Goal: Information Seeking & Learning: Learn about a topic

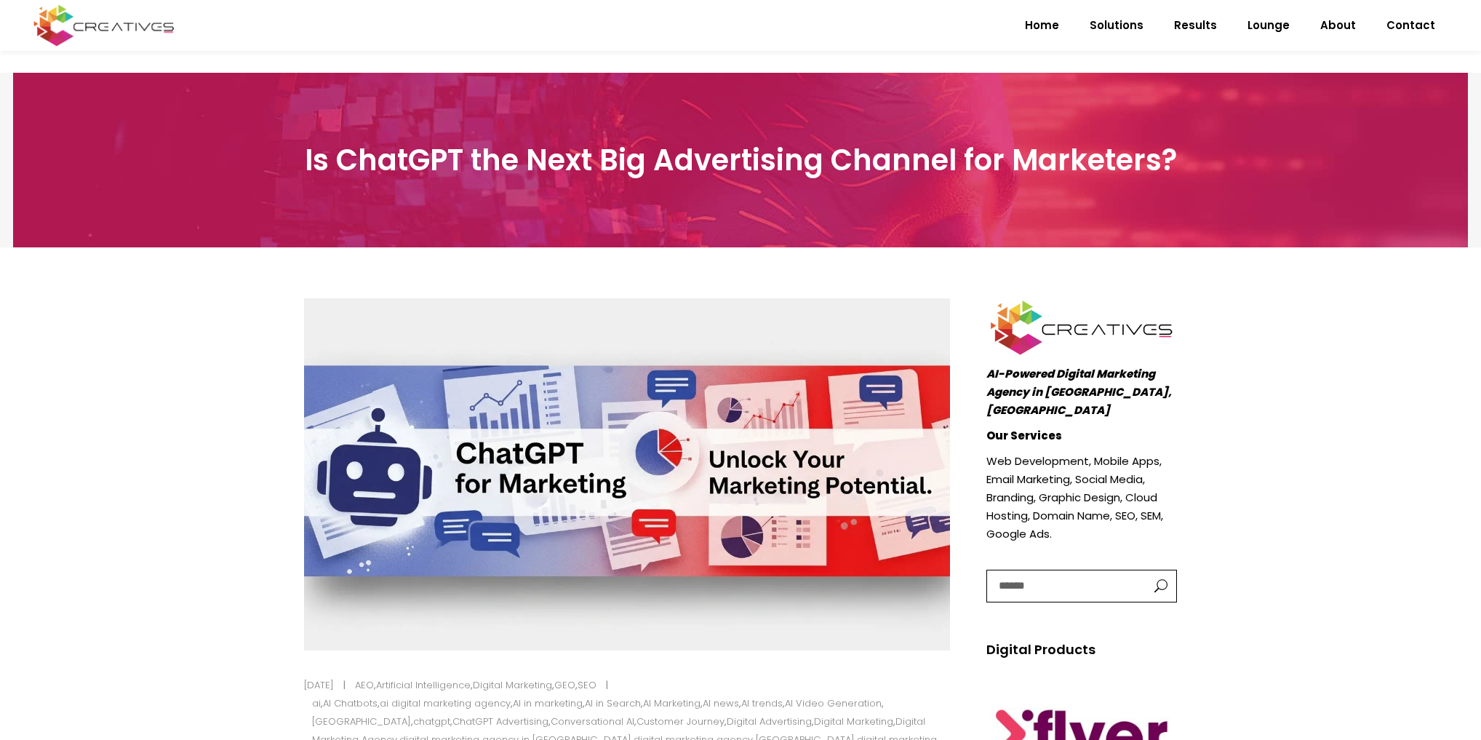
scroll to position [407, 0]
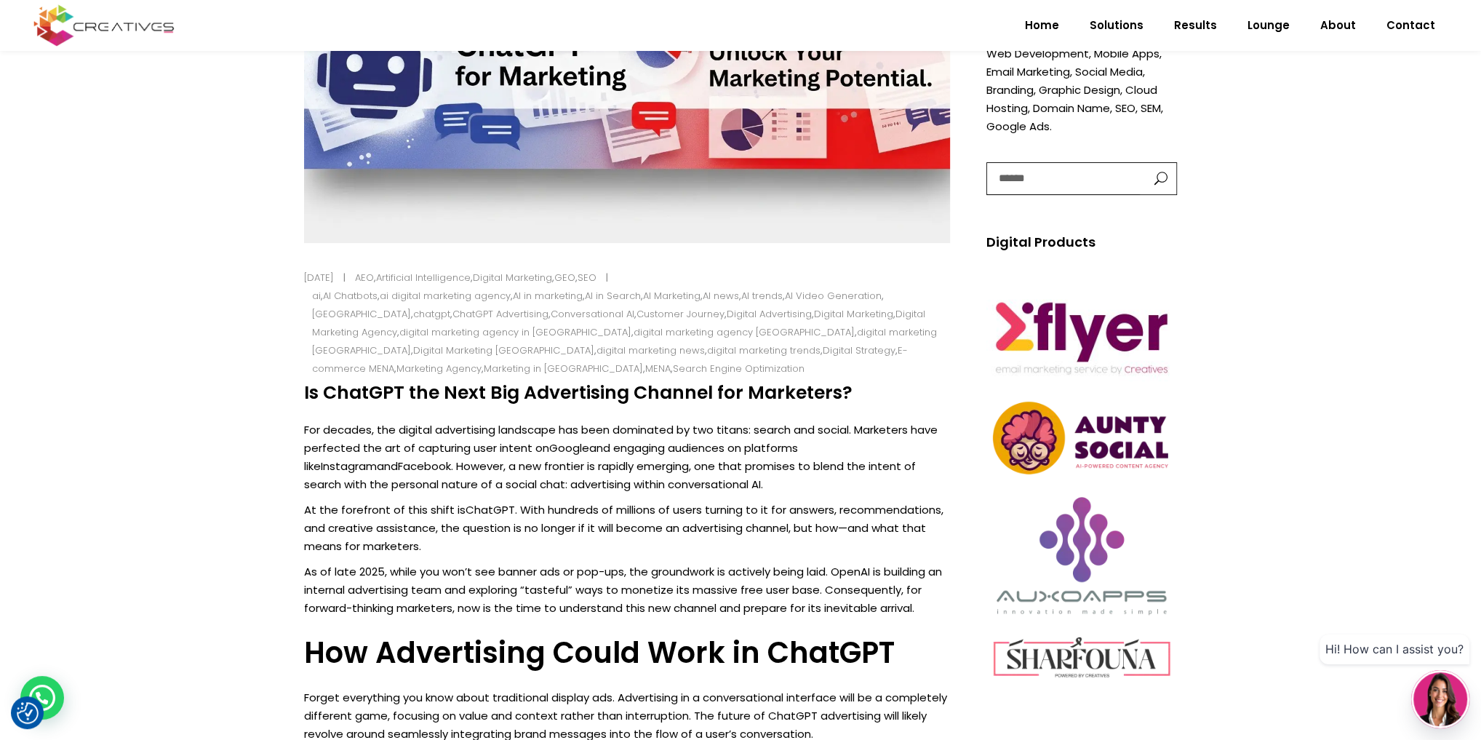
click at [531, 460] on p "For decades, the digital advertising landscape has been dominated by two titans…" at bounding box center [627, 456] width 646 height 73
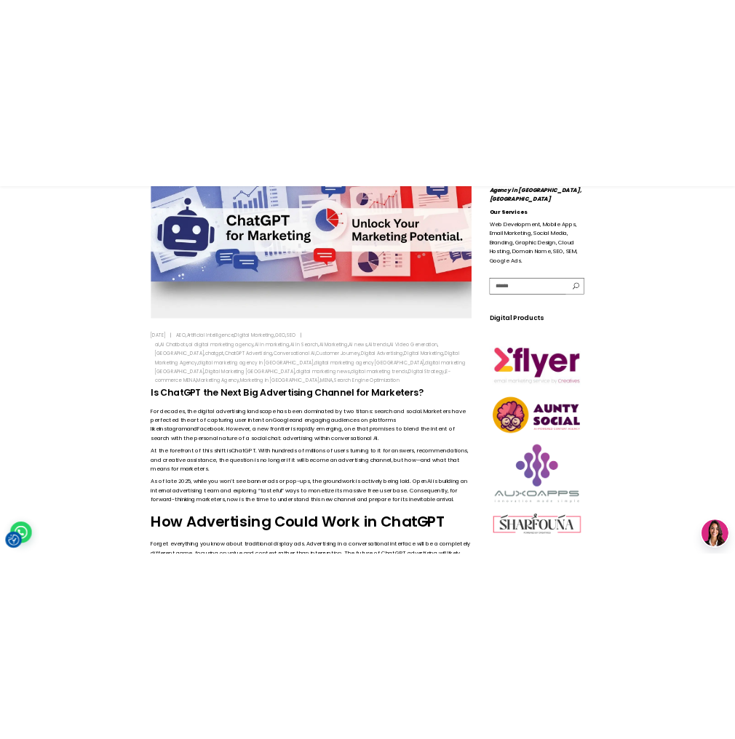
scroll to position [698, 0]
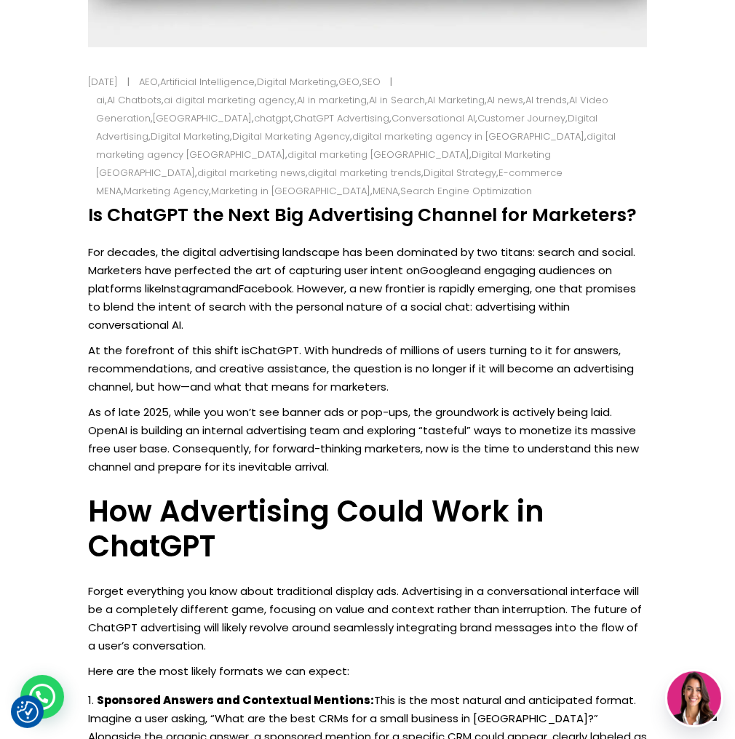
click at [335, 403] on p "As of late 2025, while you won’t see banner ads or pop-ups, the groundwork is a…" at bounding box center [367, 439] width 559 height 73
click at [282, 403] on p "As of late 2025, while you won’t see banner ads or pop-ups, the groundwork is a…" at bounding box center [367, 439] width 559 height 73
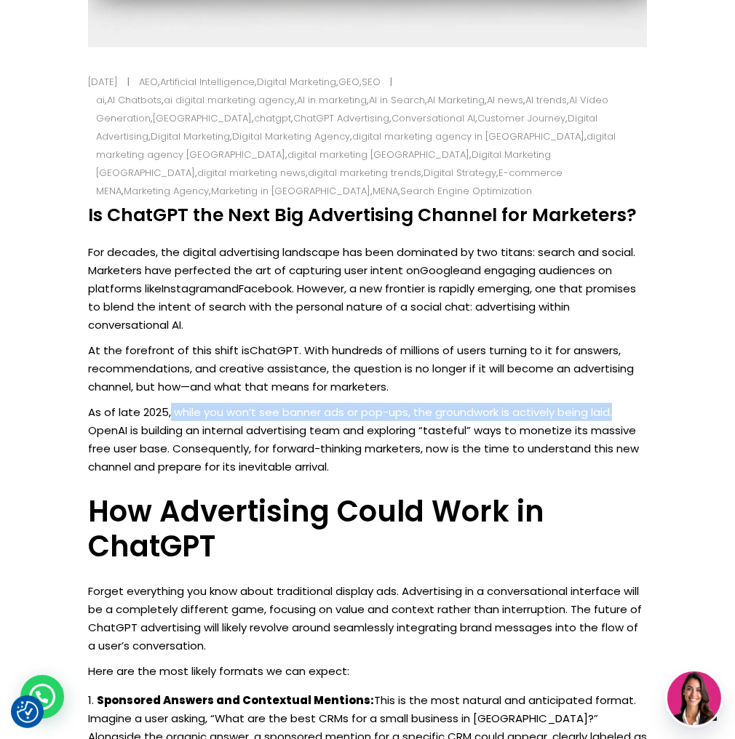
drag, startPoint x: 170, startPoint y: 398, endPoint x: 619, endPoint y: 399, distance: 449.6
click at [619, 403] on p "As of late 2025, while you won’t see banner ads or pop-ups, the groundwork is a…" at bounding box center [367, 439] width 559 height 73
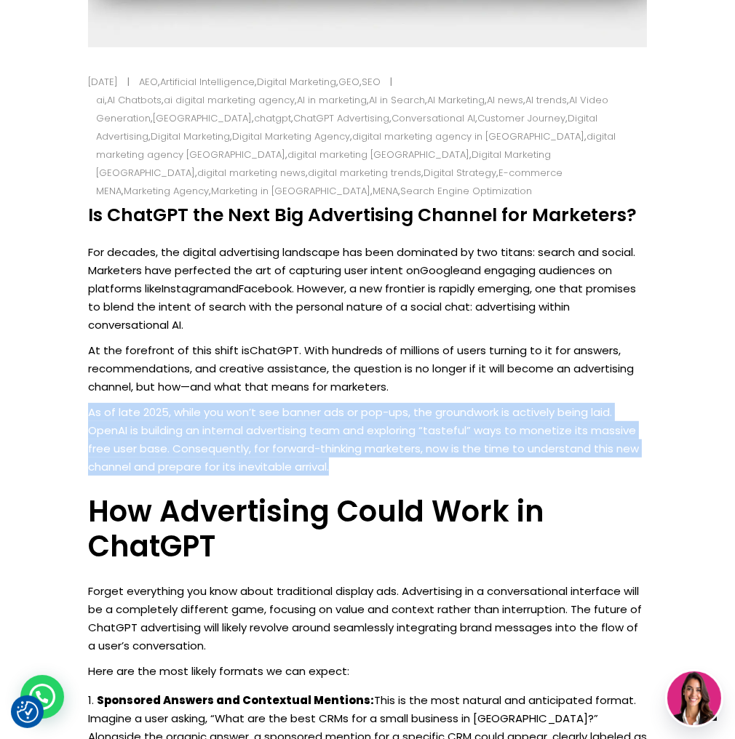
drag, startPoint x: 89, startPoint y: 391, endPoint x: 354, endPoint y: 455, distance: 272.4
click at [354, 455] on p "As of late 2025, while you won’t see banner ads or pop-ups, the groundwork is a…" at bounding box center [367, 439] width 559 height 73
drag, startPoint x: 175, startPoint y: 435, endPoint x: 367, endPoint y: 403, distance: 194.0
click at [176, 435] on p "As of late 2025, while you won’t see banner ads or pop-ups, the groundwork is a…" at bounding box center [367, 439] width 559 height 73
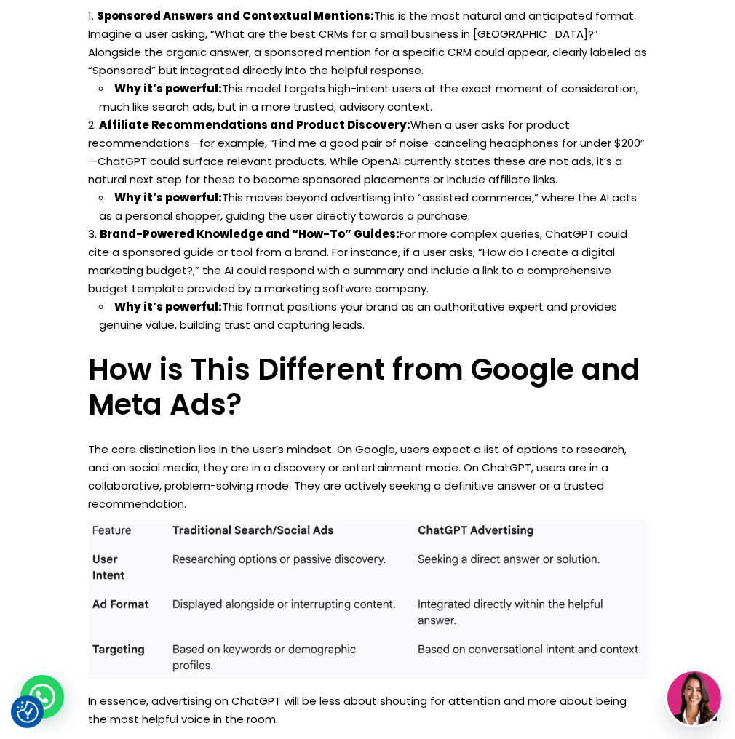
scroll to position [1455, 0]
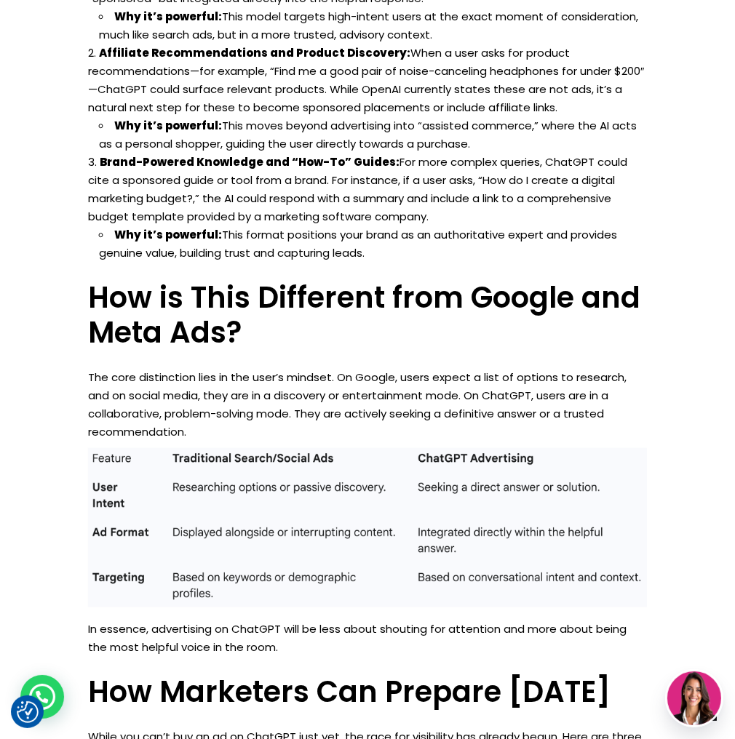
click at [164, 393] on p "The core distinction lies in the user’s mindset. On Google, users expect a list…" at bounding box center [367, 404] width 559 height 73
click at [198, 510] on img at bounding box center [367, 527] width 559 height 159
click at [196, 514] on img at bounding box center [367, 527] width 559 height 159
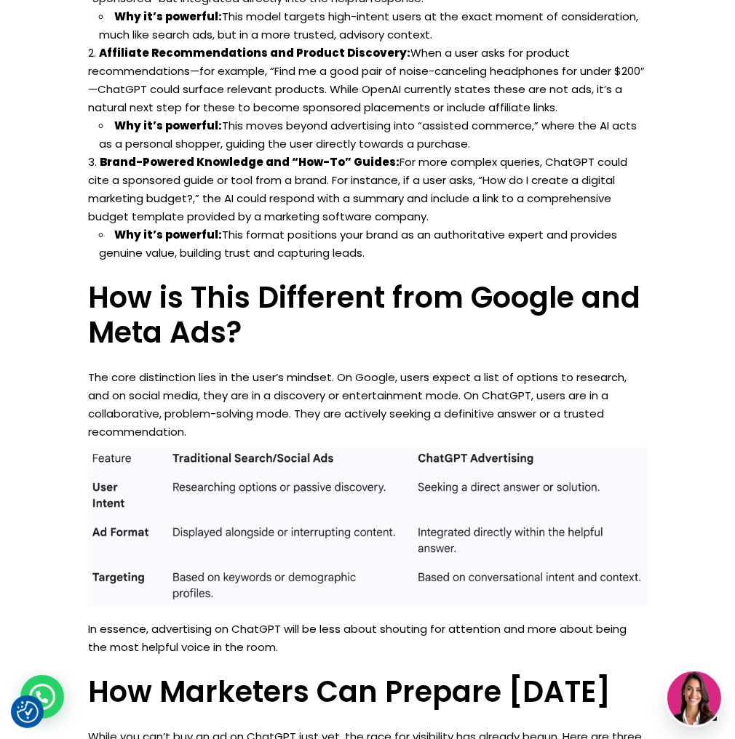
click at [196, 514] on img at bounding box center [367, 527] width 559 height 159
click at [202, 513] on img at bounding box center [367, 527] width 559 height 159
click at [202, 512] on img at bounding box center [367, 527] width 559 height 159
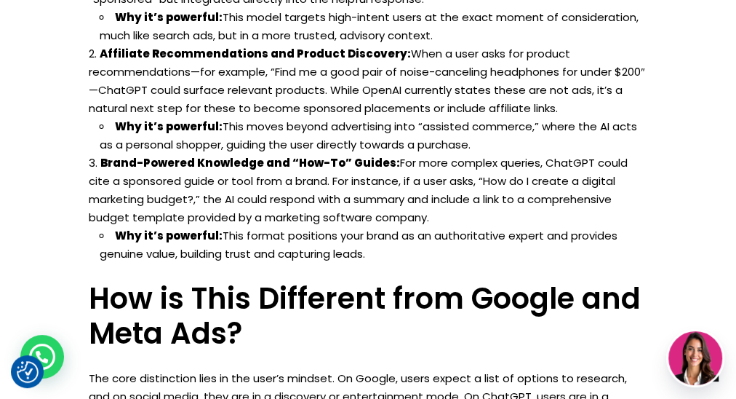
drag, startPoint x: 205, startPoint y: 185, endPoint x: 474, endPoint y: 191, distance: 268.5
click at [474, 191] on li "Brand-Powered Knowledge and “How-To” Guides: For more complex queries, ChatGPT …" at bounding box center [368, 208] width 559 height 109
drag, startPoint x: 455, startPoint y: 195, endPoint x: 192, endPoint y: 178, distance: 263.2
click at [192, 178] on li "Brand-Powered Knowledge and “How-To” Guides: For more complex queries, ChatGPT …" at bounding box center [368, 208] width 559 height 109
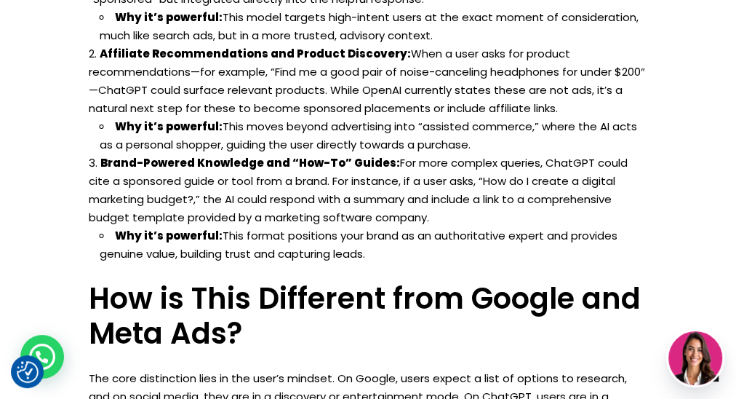
click at [192, 178] on li "Brand-Powered Knowledge and “How-To” Guides: For more complex queries, ChatGPT …" at bounding box center [368, 208] width 559 height 109
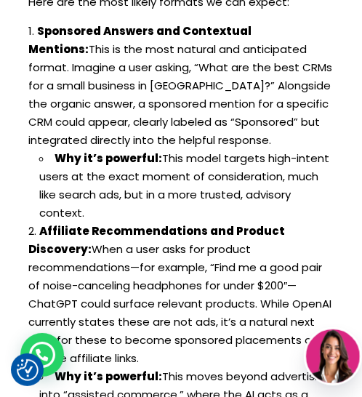
click at [49, 92] on li "Sponsored Answers and Contextual Mentions: This is the most natural and anticip…" at bounding box center [181, 122] width 306 height 200
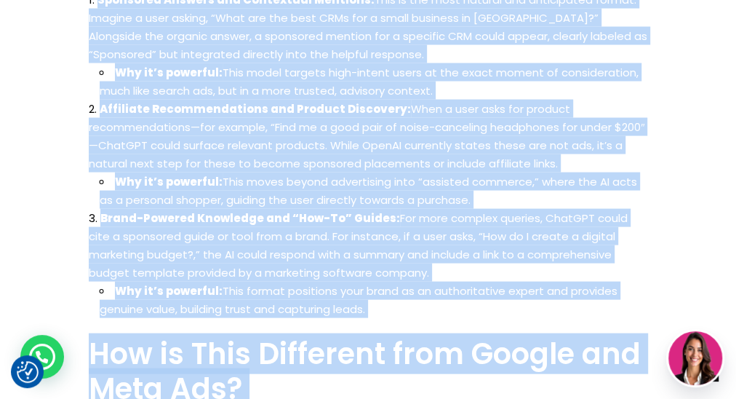
scroll to position [1453, 0]
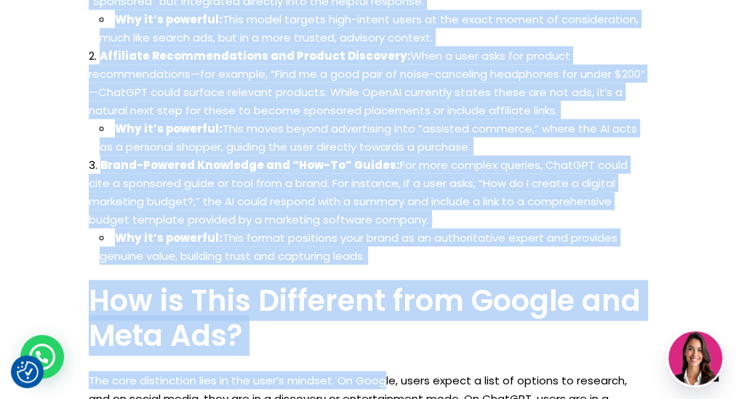
drag, startPoint x: 84, startPoint y: 127, endPoint x: 386, endPoint y: 234, distance: 320.0
copy div "Lore ips dol sita consec adipisc el sed doeius: Temporinc Utlabor etd Magnaaliq…"
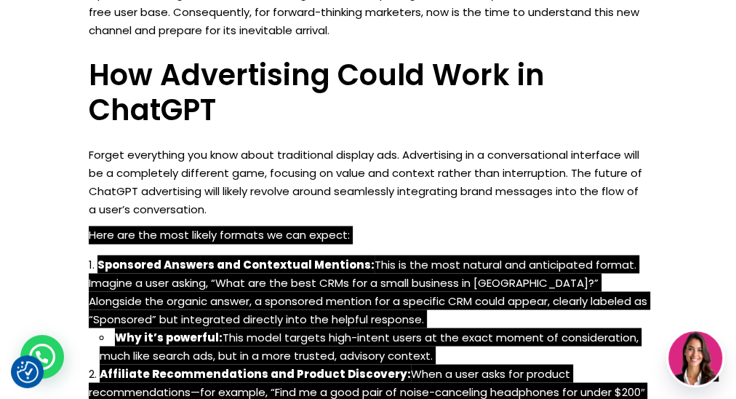
scroll to position [1513, 0]
